Goal: Task Accomplishment & Management: Use online tool/utility

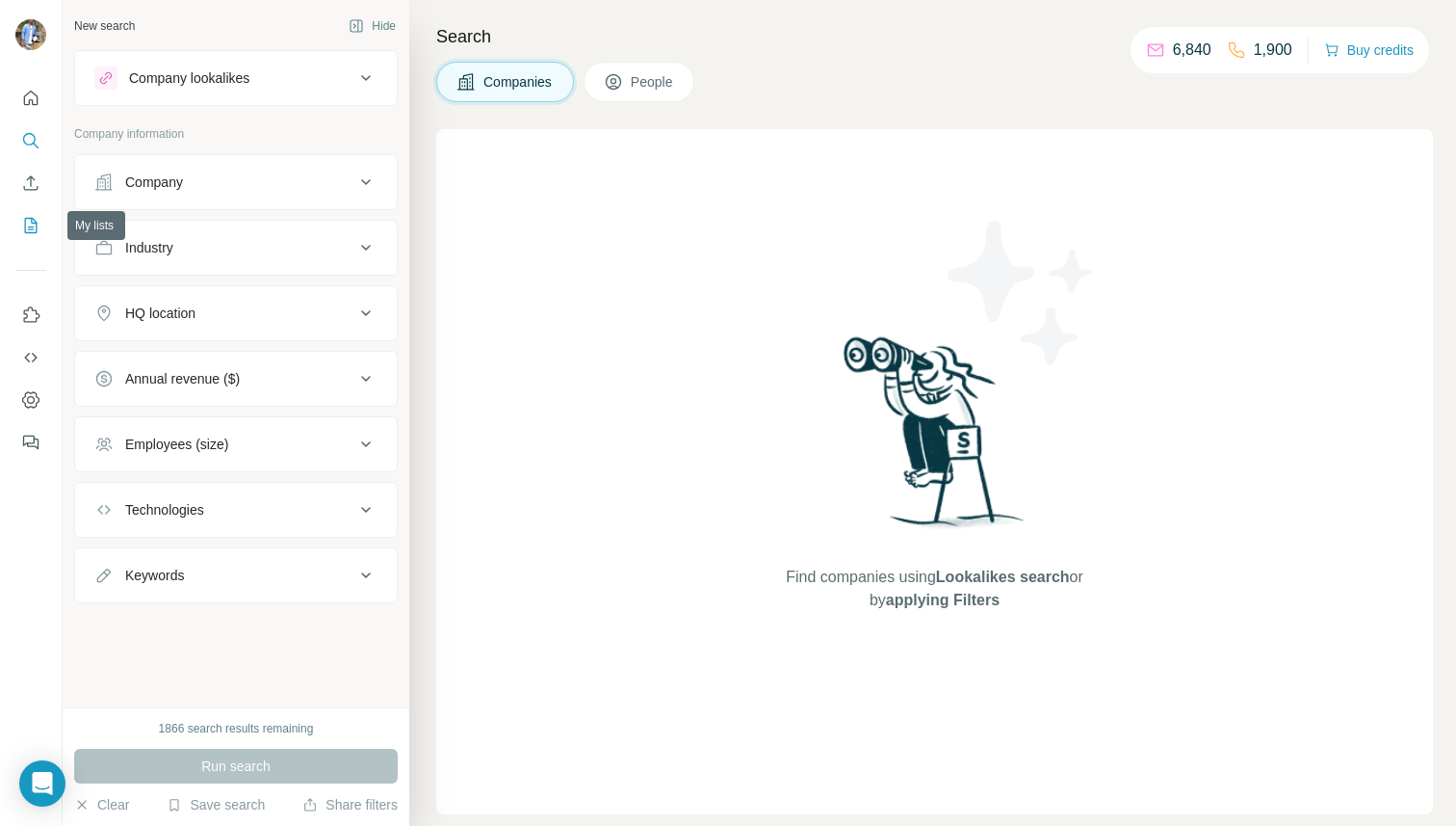
click at [33, 229] on icon "My lists" at bounding box center [31, 226] width 19 height 19
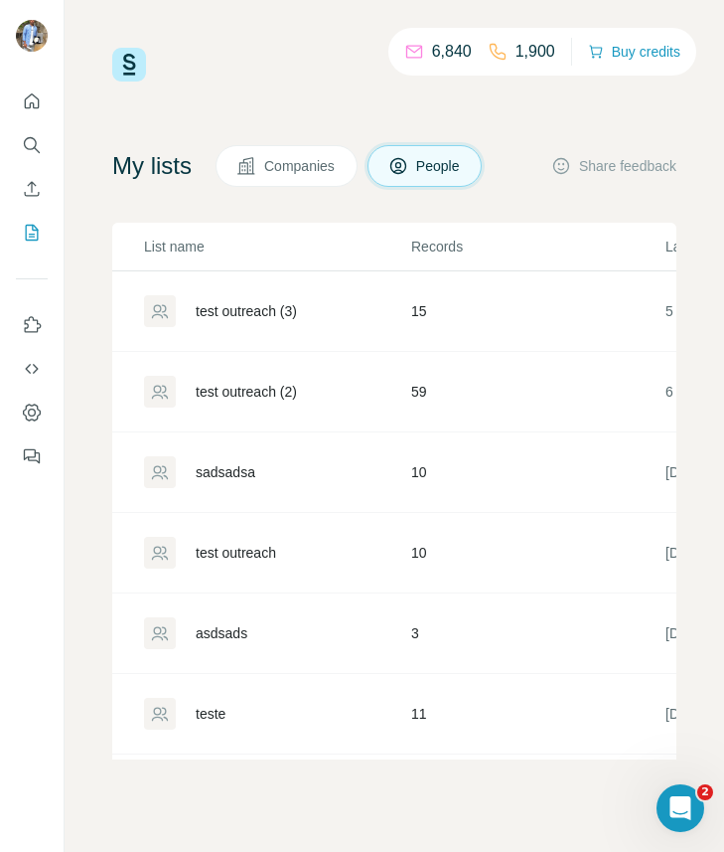
click at [255, 393] on div "test outreach (2)" at bounding box center [246, 392] width 101 height 20
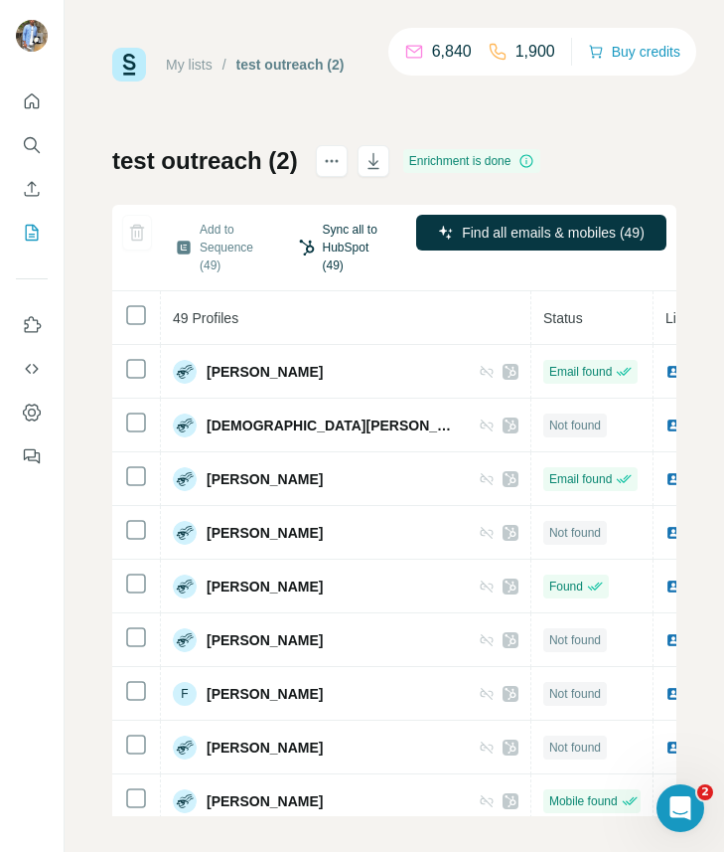
click at [349, 236] on button "Sync all to HubSpot (49)" at bounding box center [345, 248] width 121 height 66
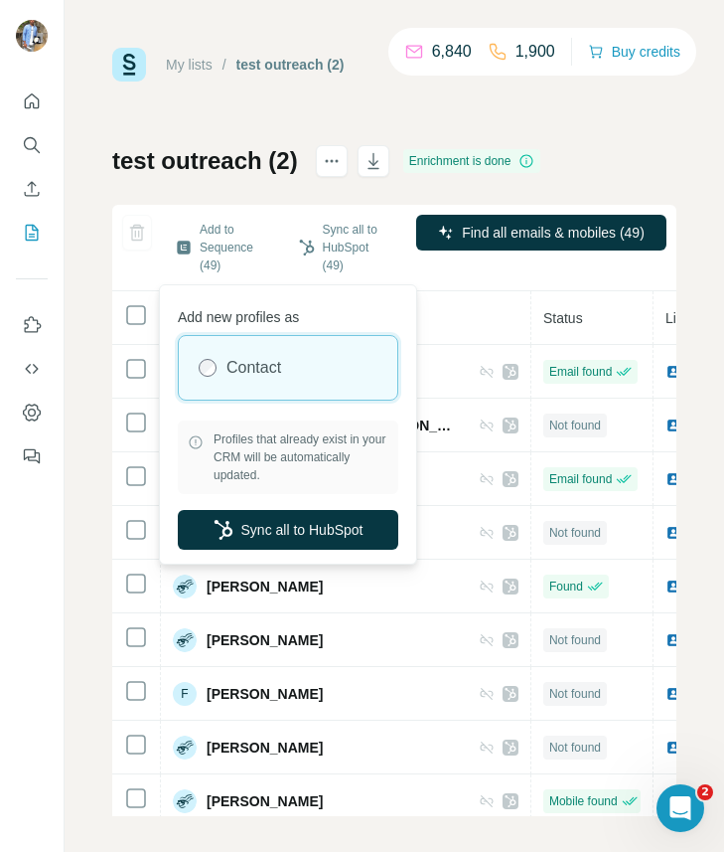
click at [491, 192] on div "test outreach (2) Enrichment is done Add to Sequence (49) Sync all to HubSpot (…" at bounding box center [394, 480] width 564 height 671
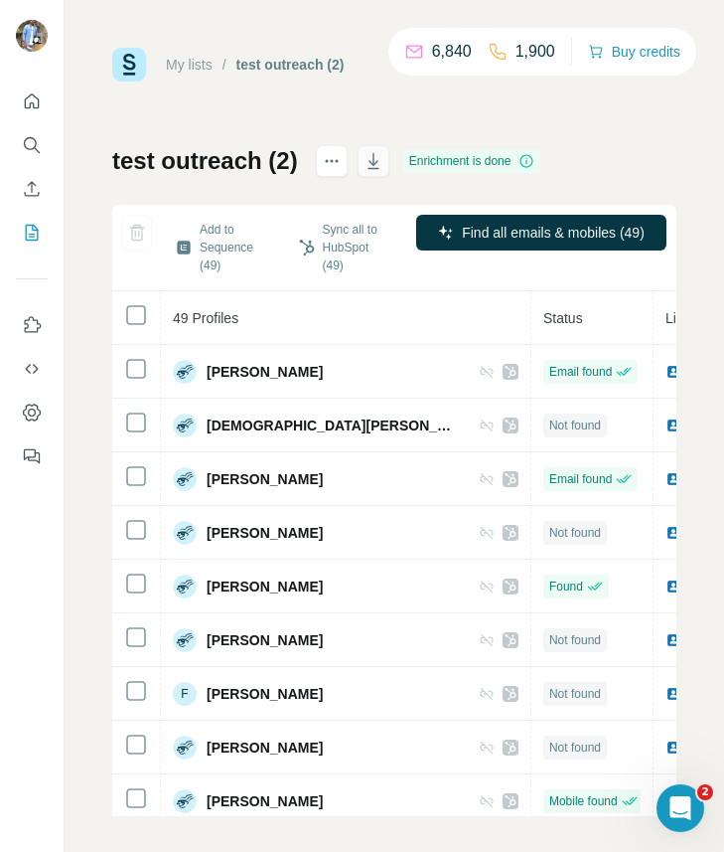
click at [377, 170] on icon "button" at bounding box center [374, 161] width 20 height 20
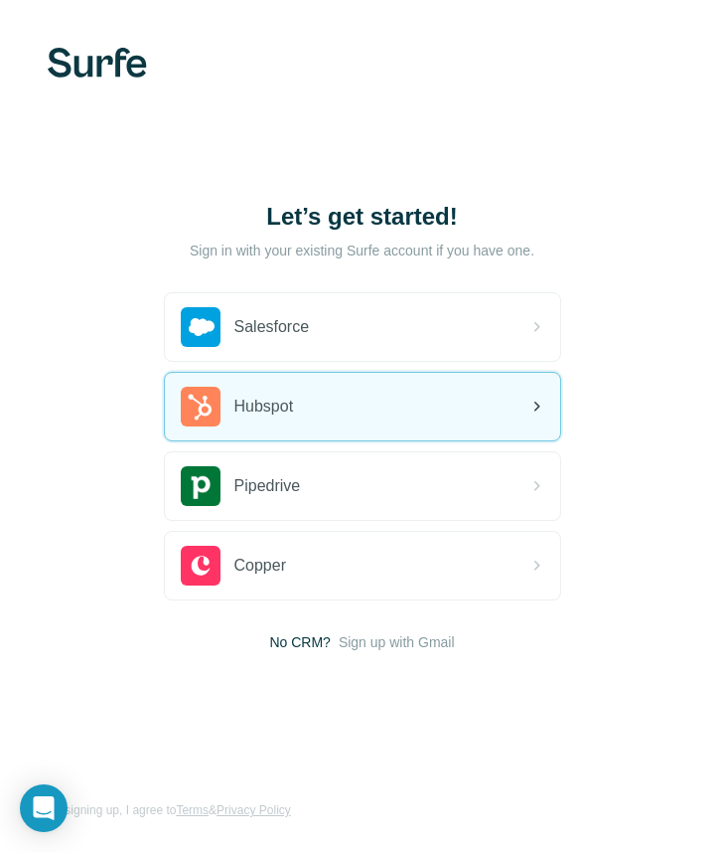
click at [294, 412] on span "Hubspot" at bounding box center [264, 406] width 60 height 24
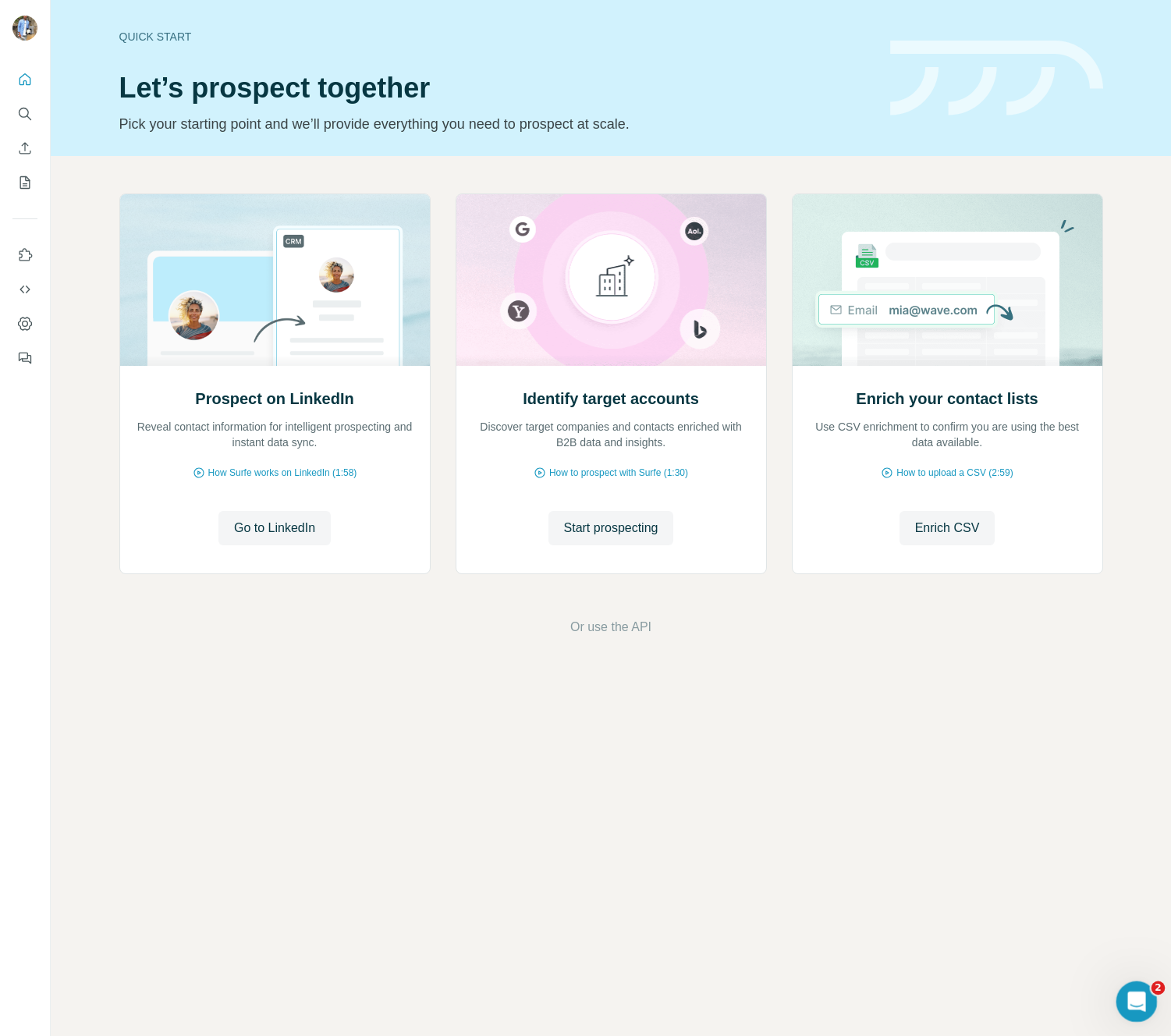
click at [1129, 999] on icon "Open Intercom Messenger" at bounding box center [1135, 1000] width 26 height 26
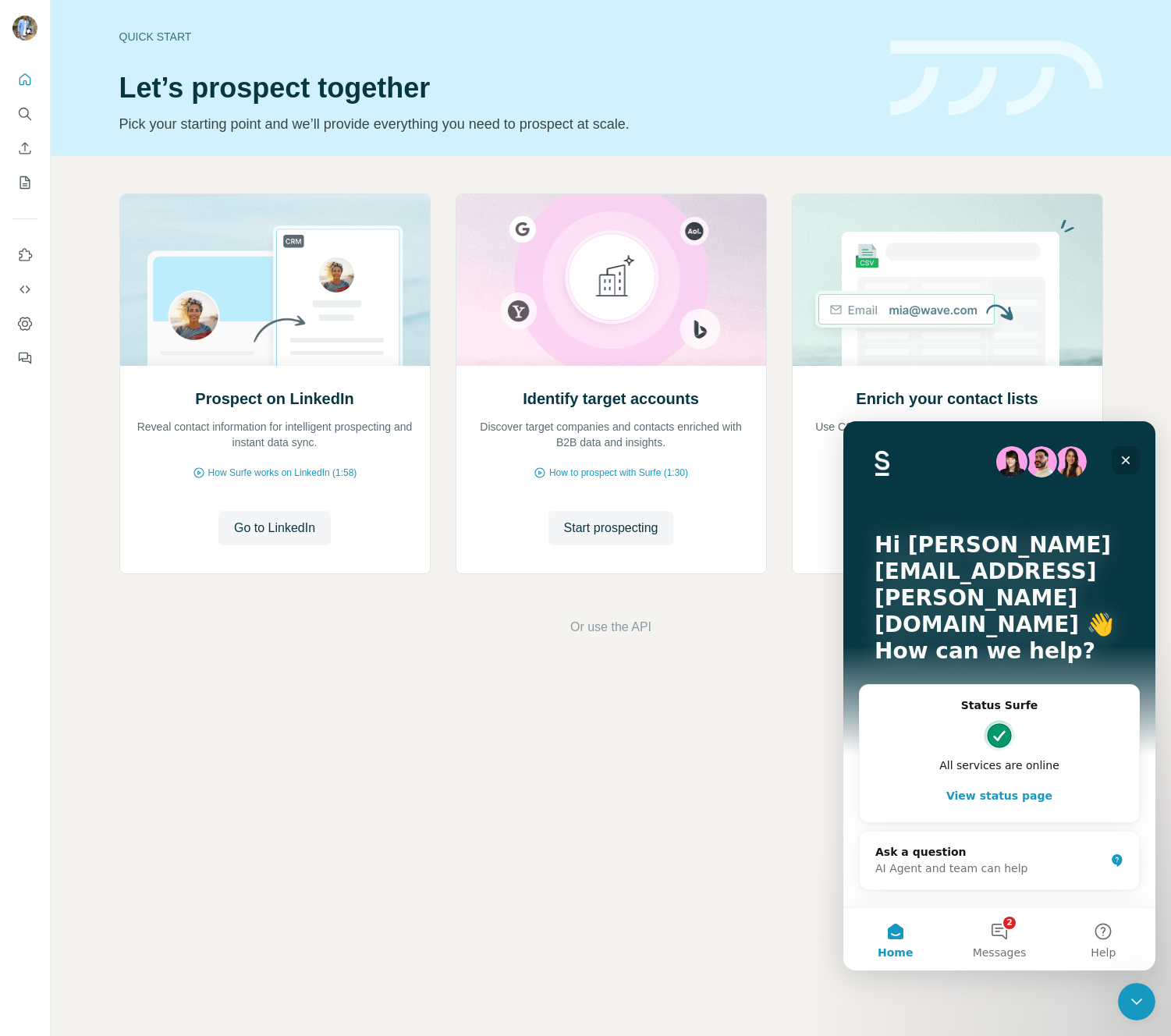
click at [1131, 459] on icon "Close" at bounding box center [1126, 460] width 13 height 13
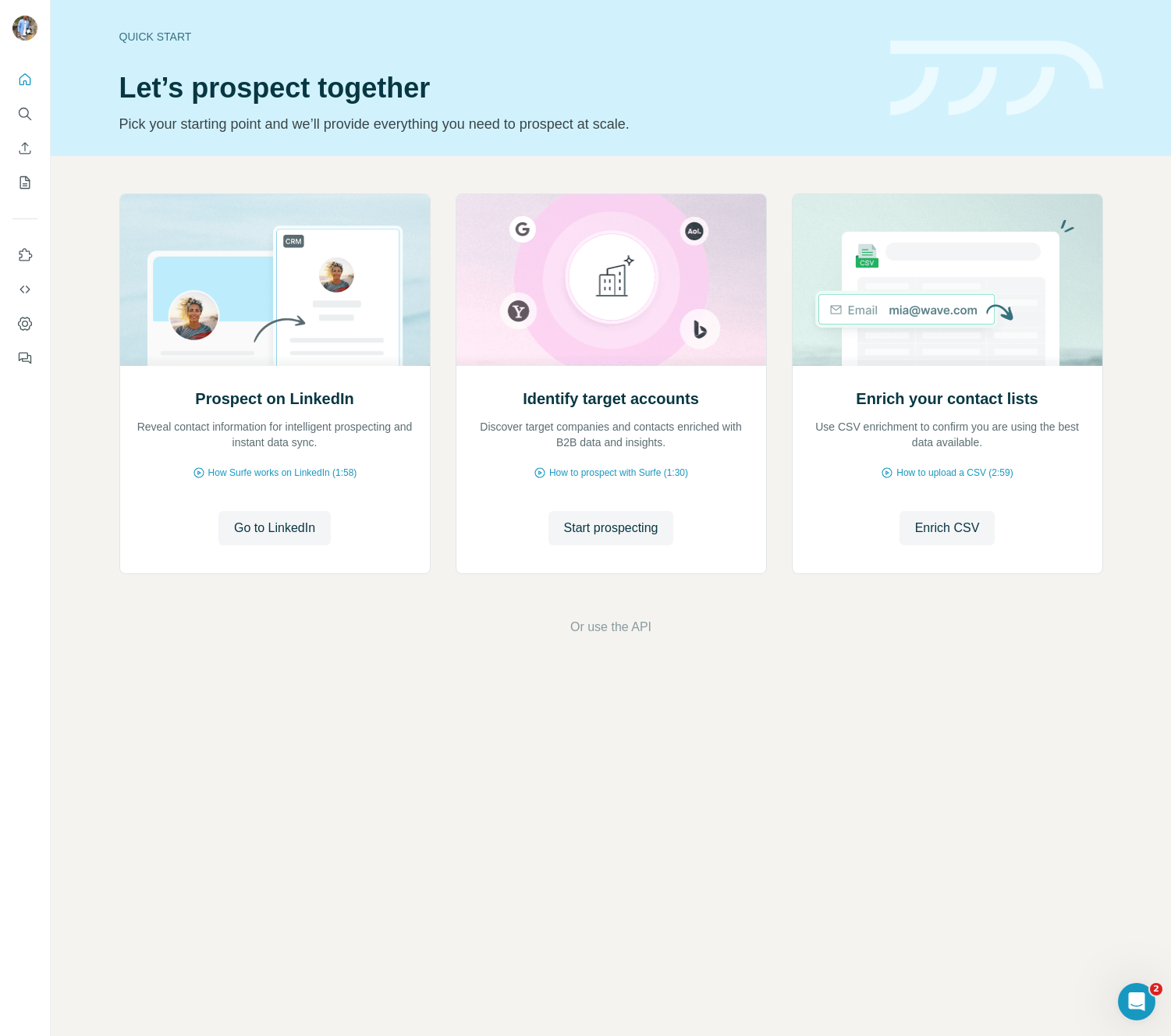
click at [598, 792] on div "Quick start Let’s prospect together Pick your starting point and we’ll provide …" at bounding box center [611, 518] width 1121 height 1036
